Goal: Task Accomplishment & Management: Manage account settings

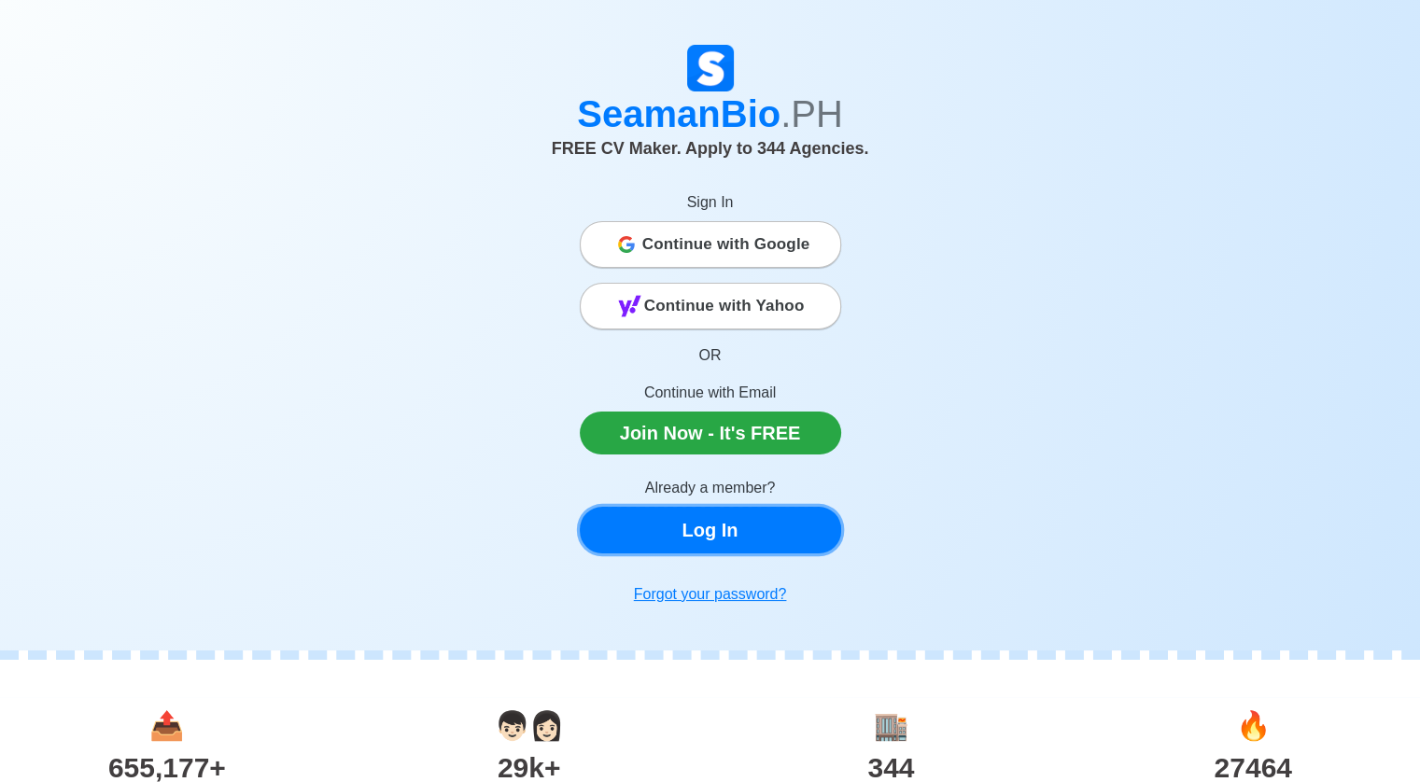
click at [740, 528] on link "Log In" at bounding box center [710, 530] width 261 height 47
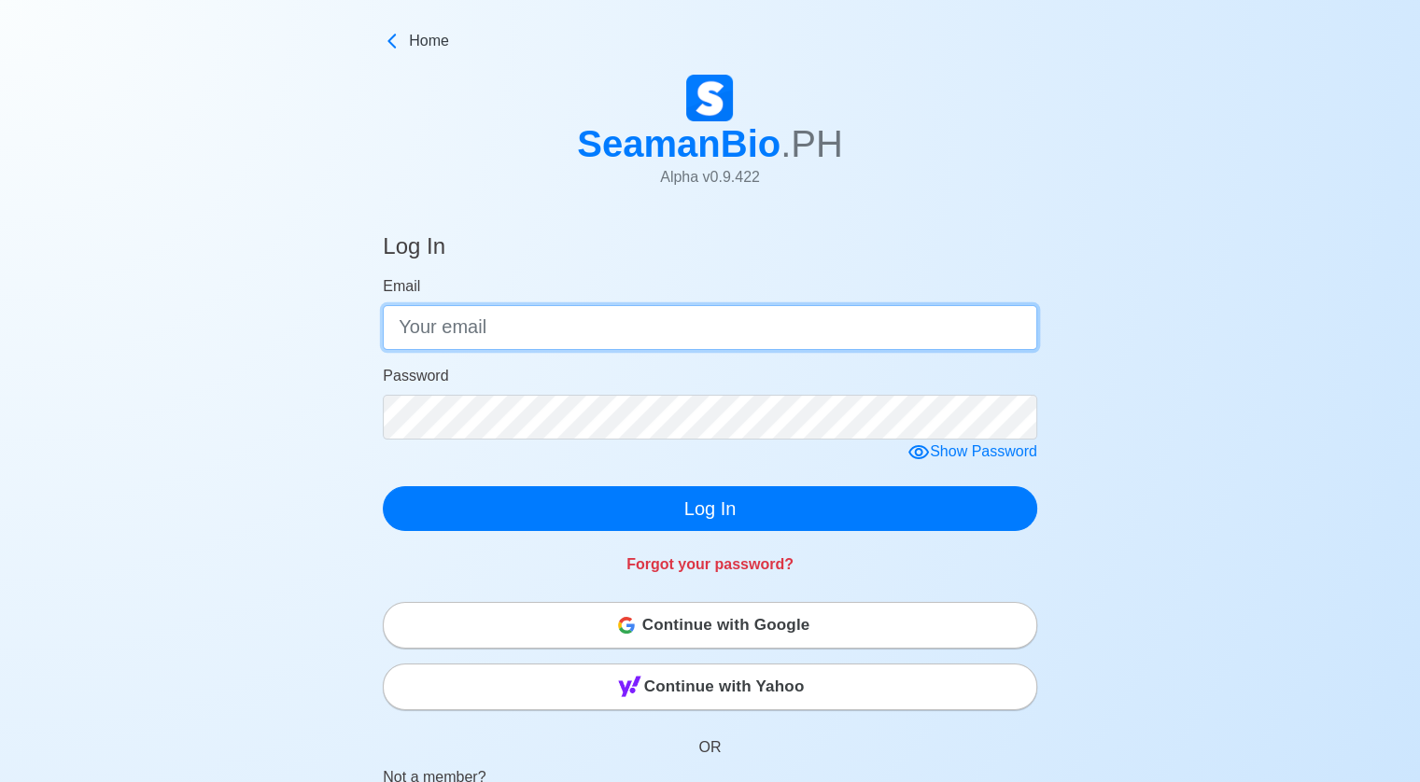
click at [558, 339] on input "Email" at bounding box center [710, 327] width 654 height 45
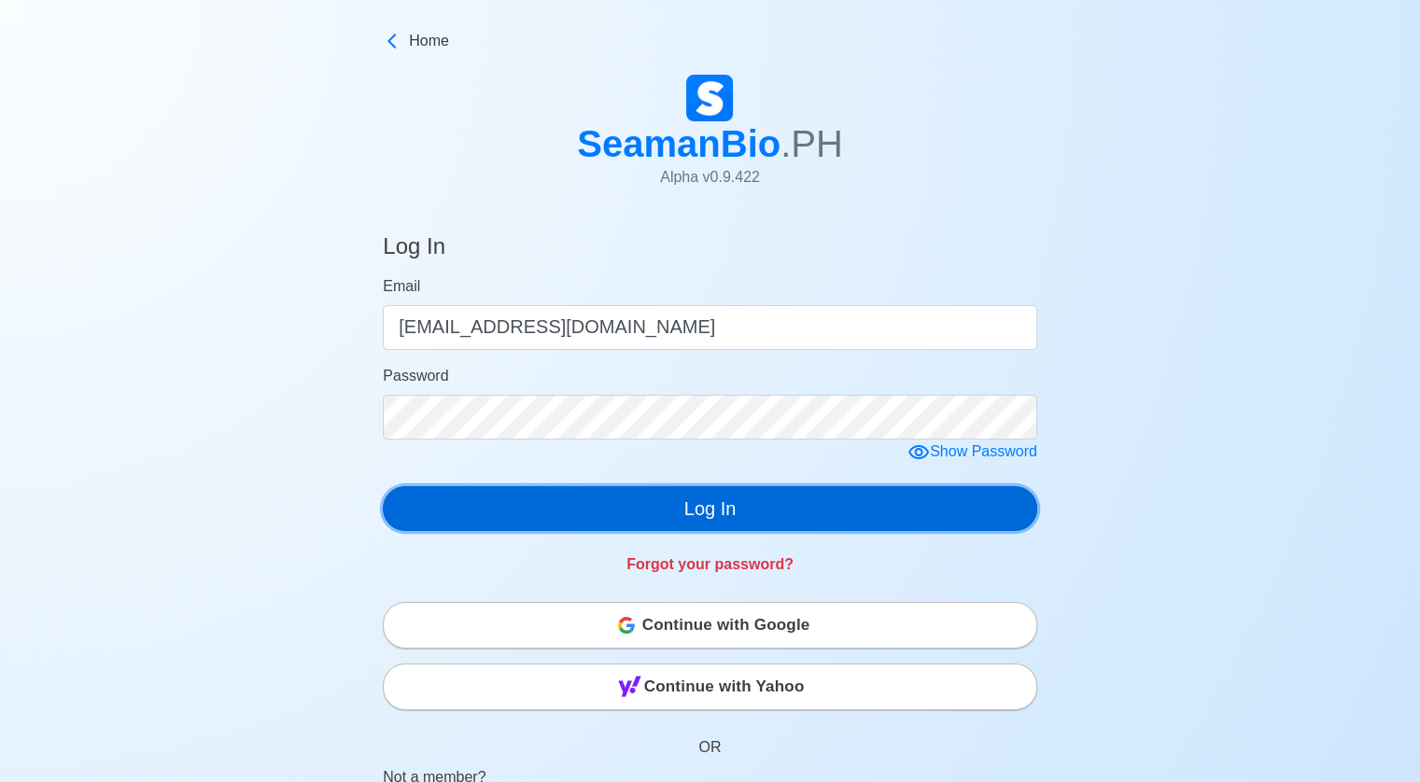
click at [732, 508] on button "Log In" at bounding box center [710, 508] width 654 height 45
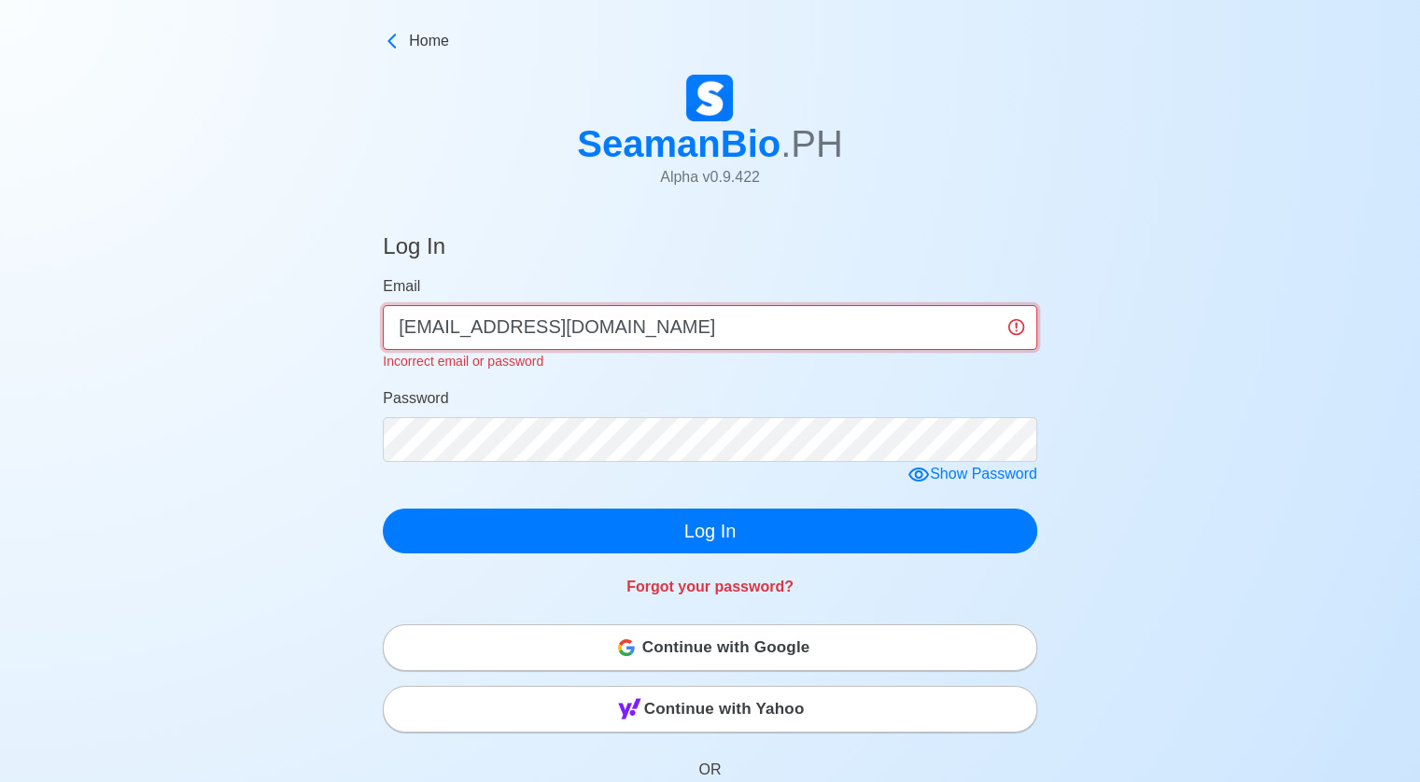
click at [676, 327] on input "[EMAIL_ADDRESS][DOMAIN_NAME]" at bounding box center [710, 327] width 654 height 45
type input "[EMAIL_ADDRESS][DOMAIN_NAME]"
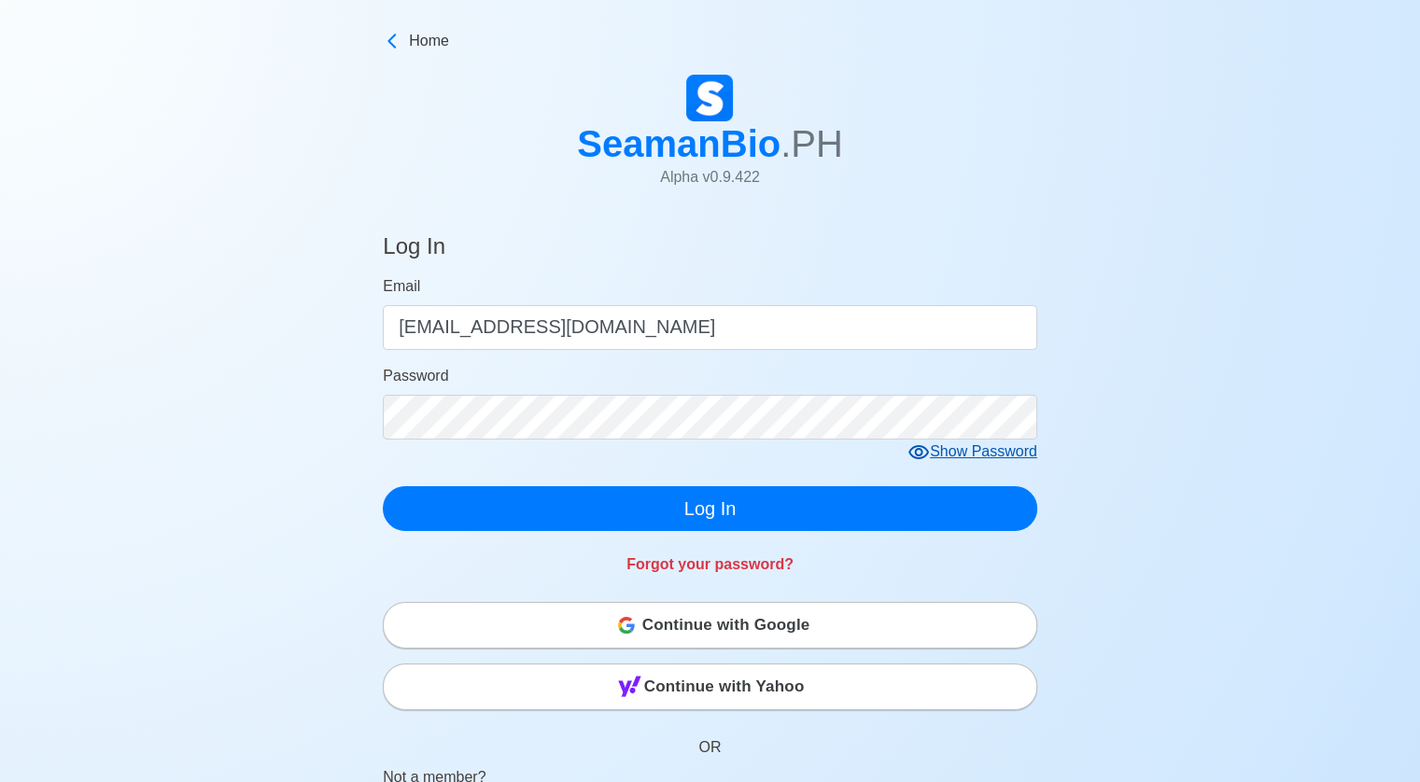
click at [925, 471] on form "Email [EMAIL_ADDRESS][DOMAIN_NAME] Password Show Password Log In" at bounding box center [710, 403] width 654 height 256
click at [924, 457] on icon at bounding box center [918, 452] width 21 height 14
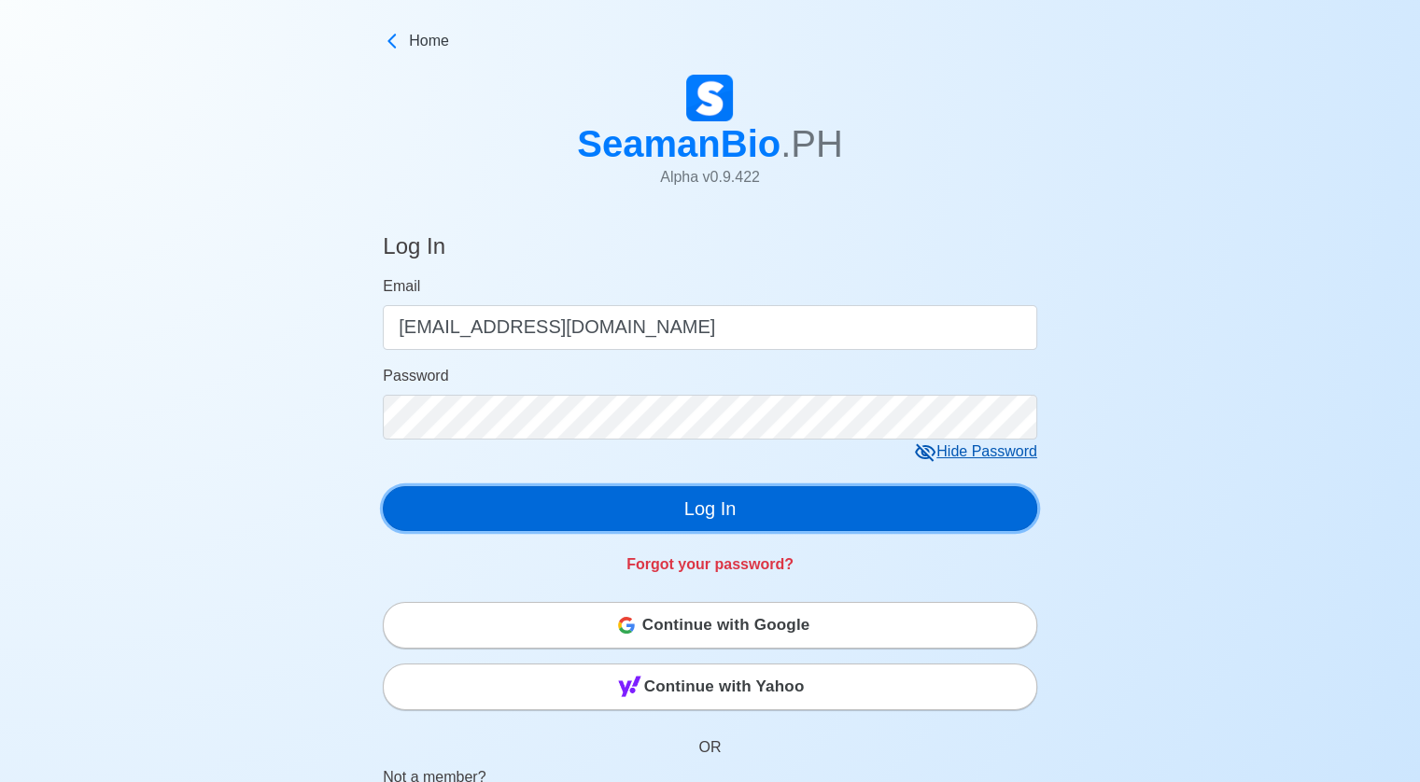
click at [696, 507] on button "Log In" at bounding box center [710, 508] width 654 height 45
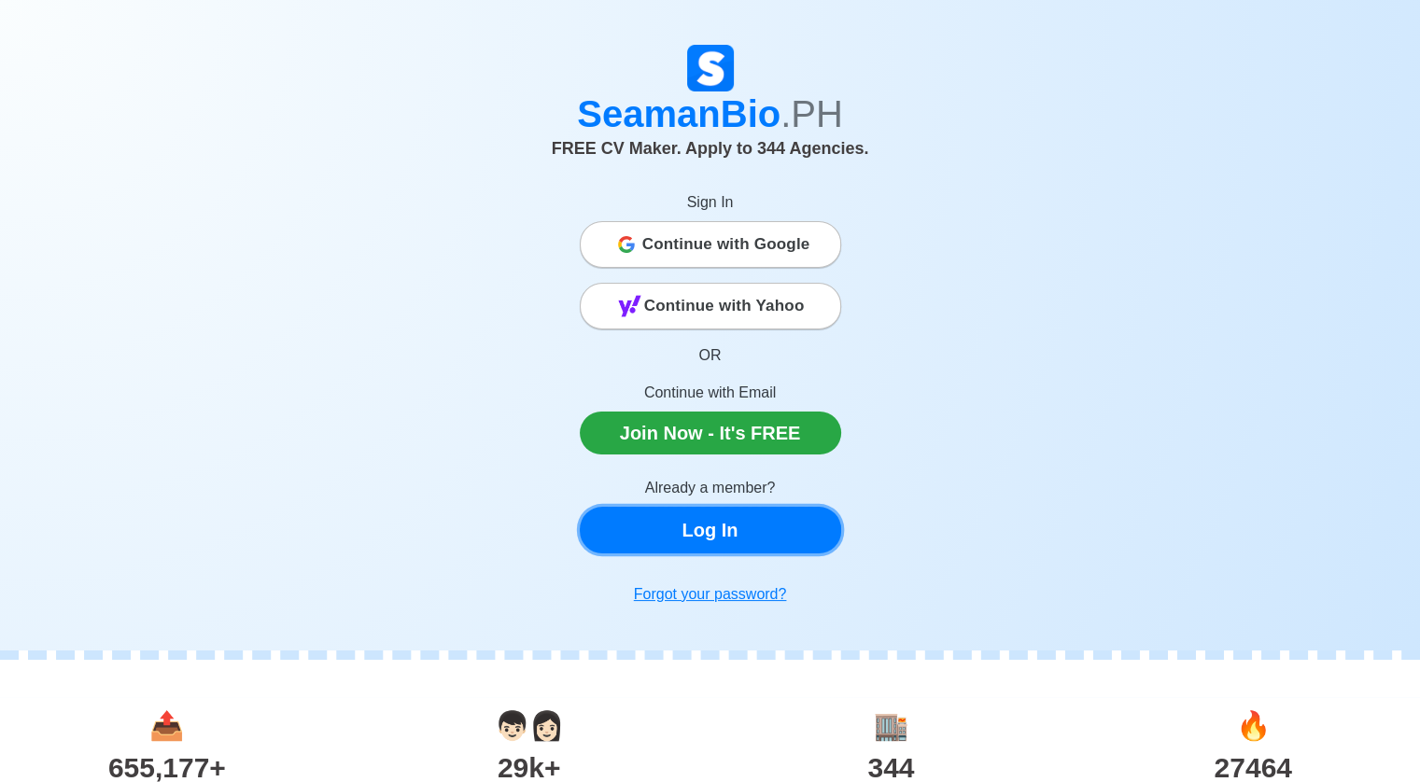
click at [706, 537] on link "Log In" at bounding box center [710, 530] width 261 height 47
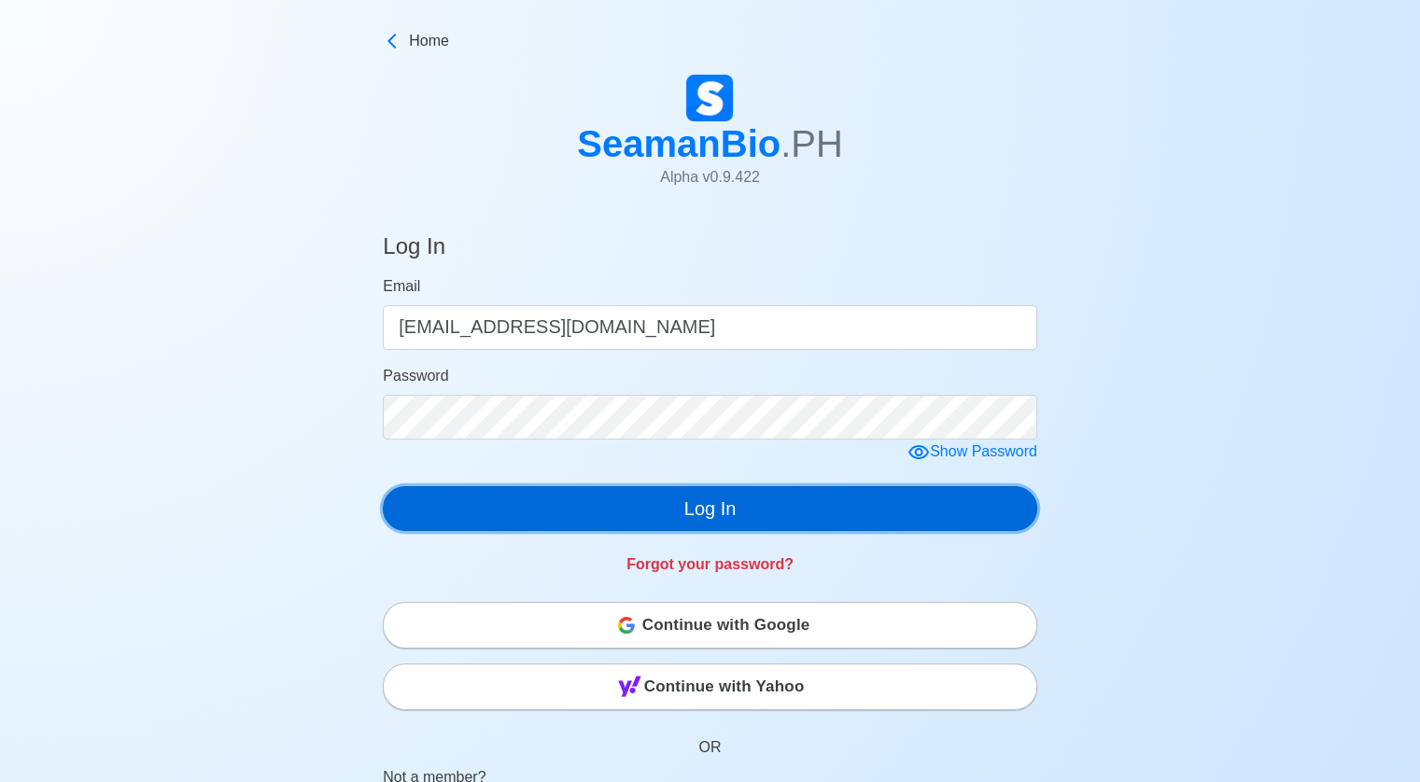
click at [707, 512] on button "Log In" at bounding box center [710, 508] width 654 height 45
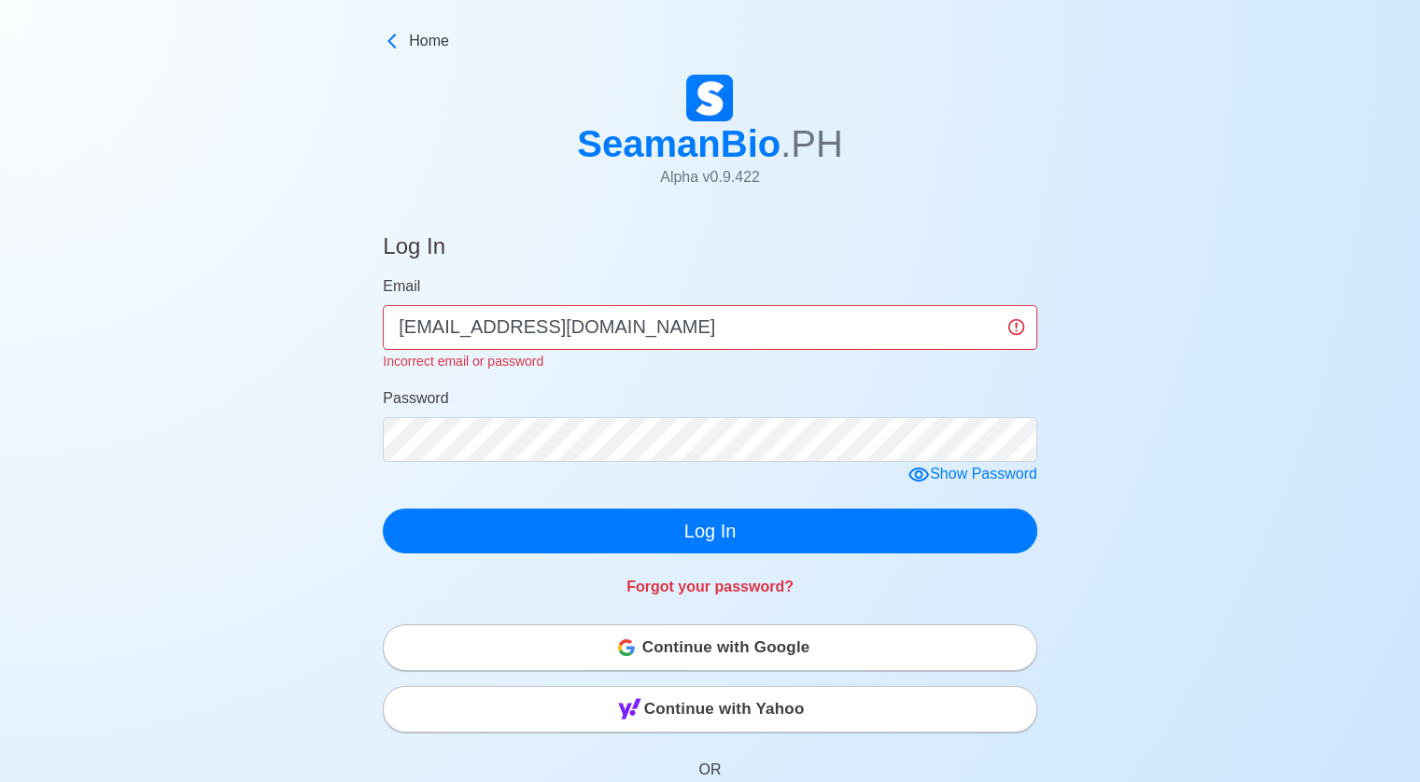
click at [1325, 572] on div "Log In Email [EMAIL_ADDRESS][DOMAIN_NAME] Incorrect email or password Password …" at bounding box center [710, 674] width 1420 height 927
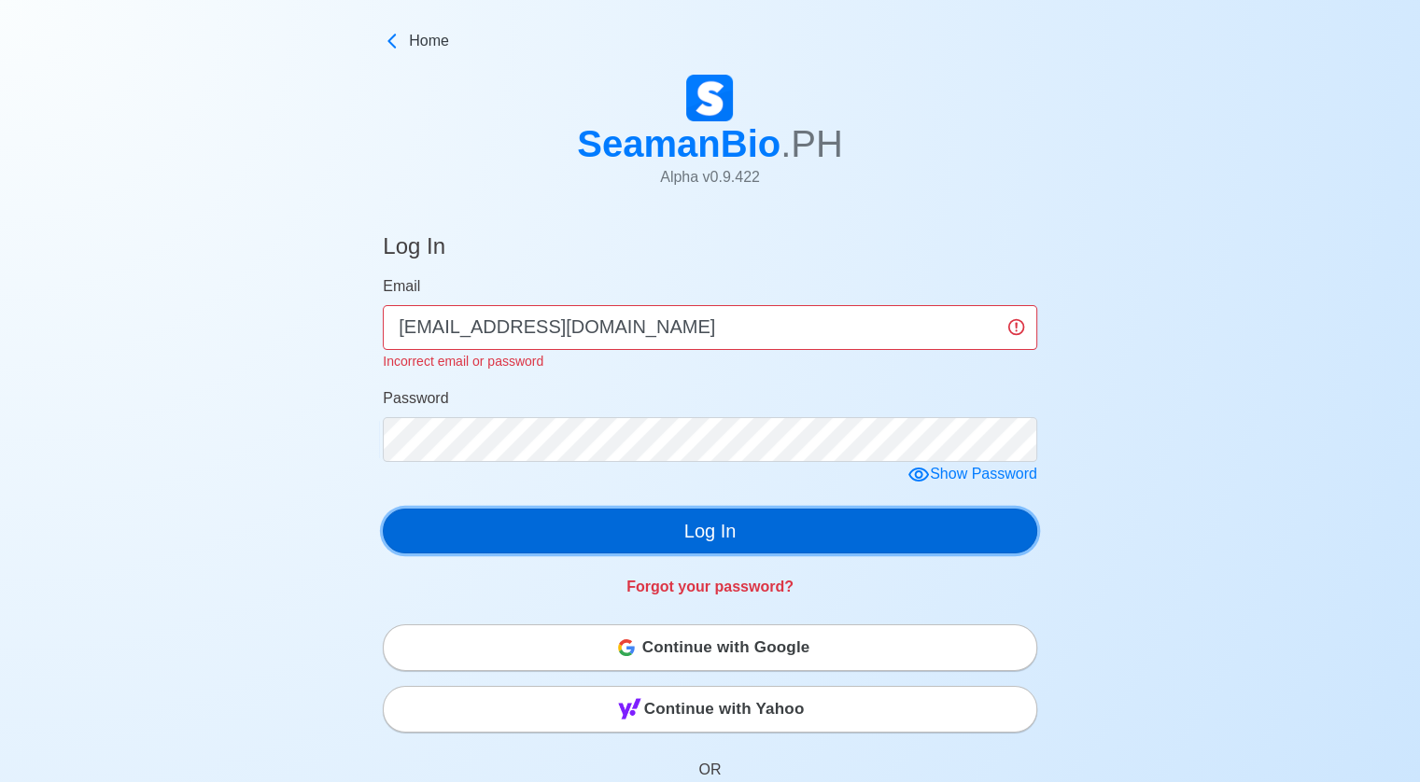
click at [713, 536] on button "Log In" at bounding box center [710, 531] width 654 height 45
